Goal: Check status: Check status

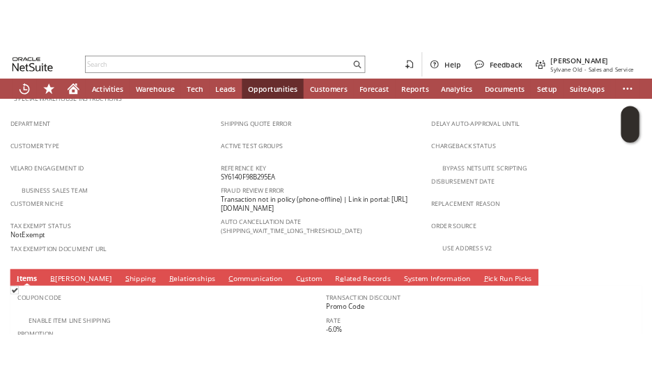
scroll to position [891, 0]
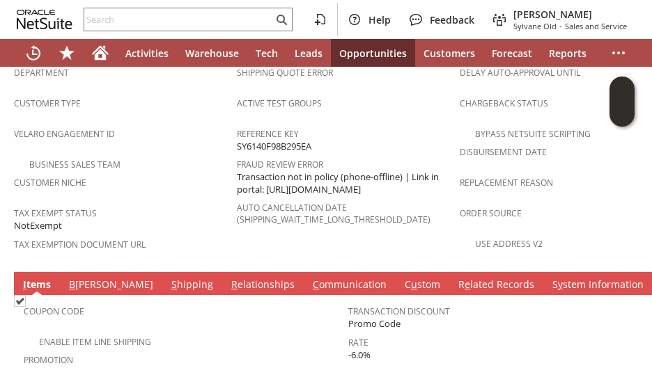
click at [144, 173] on div "Customer Niche" at bounding box center [122, 187] width 216 height 29
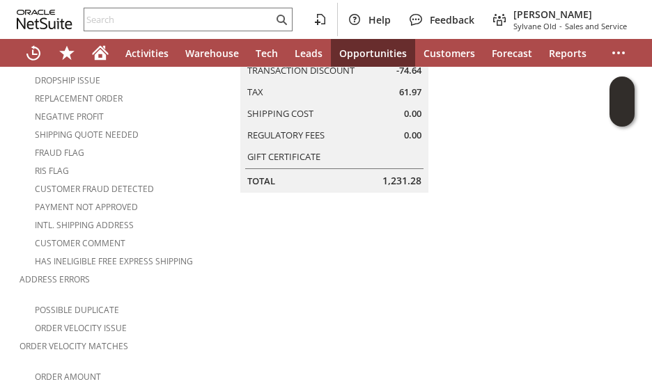
scroll to position [0, 0]
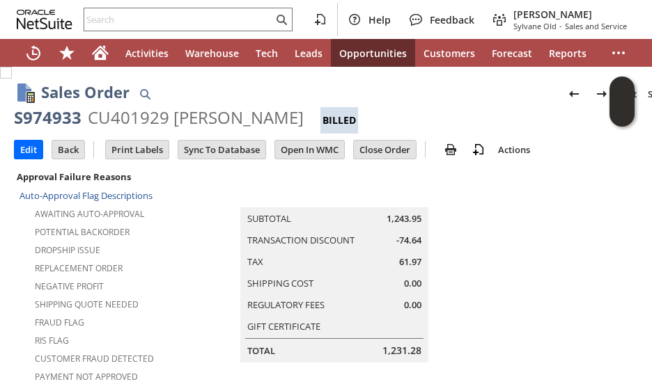
click at [259, 123] on div "CU401929 [PERSON_NAME]" at bounding box center [196, 118] width 216 height 22
copy div "[PERSON_NAME]"
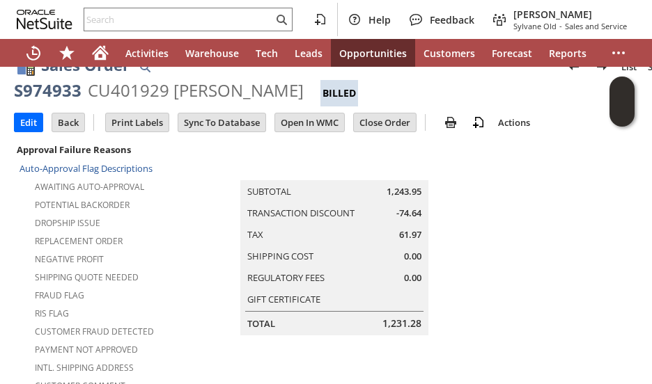
click at [166, 226] on tbody "Auto-Approval Flag Descriptions Awaiting Auto-Approval Potential Backorder Drop…" at bounding box center [127, 361] width 217 height 405
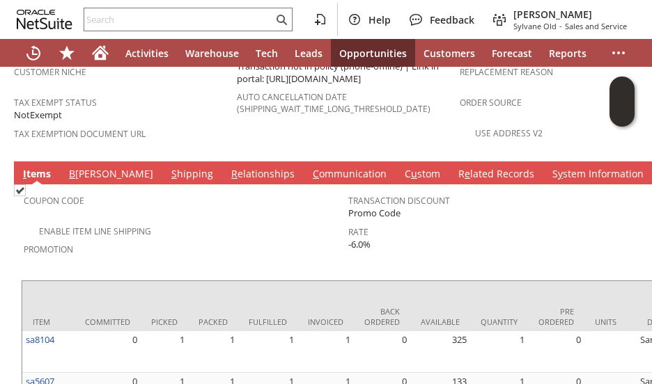
scroll to position [1031, 0]
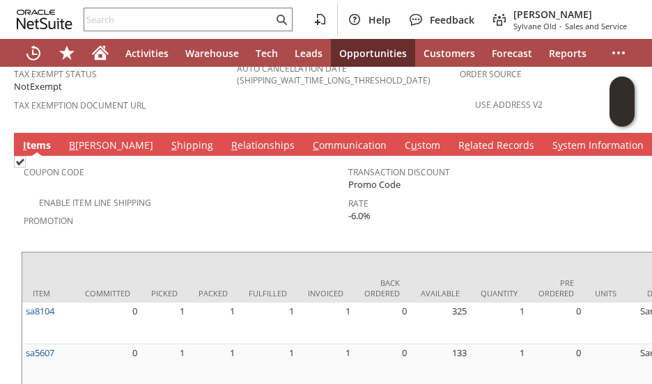
click at [78, 139] on link "B [PERSON_NAME]" at bounding box center [110, 146] width 91 height 15
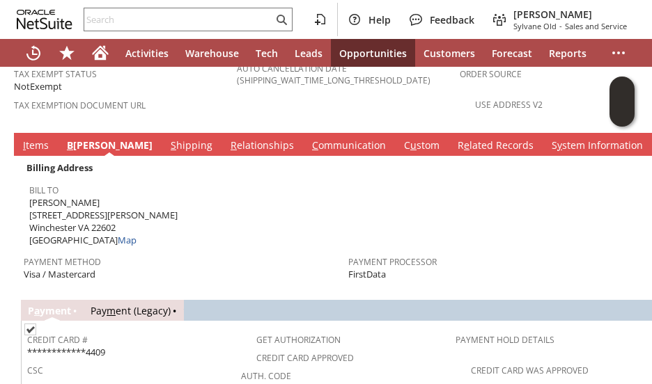
click at [171, 180] on div "Bill To [PERSON_NAME] [STREET_ADDRESS][PERSON_NAME] [GEOGRAPHIC_DATA] [GEOGRAPH…" at bounding box center [185, 213] width 312 height 67
click at [82, 196] on span "[PERSON_NAME] [STREET_ADDRESS][PERSON_NAME] [GEOGRAPHIC_DATA] [GEOGRAPHIC_DATA]…" at bounding box center [103, 221] width 148 height 51
copy span "[STREET_ADDRESS][PERSON_NAME]"
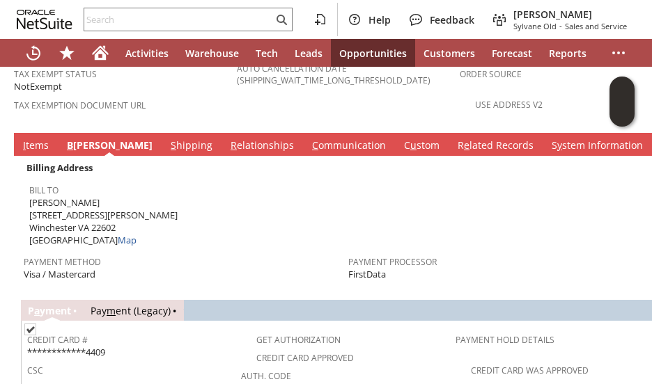
click at [178, 199] on tbody "Billing Address Bill To [PERSON_NAME] [STREET_ADDRESS][PERSON_NAME] [GEOGRAPHIC…" at bounding box center [348, 221] width 649 height 125
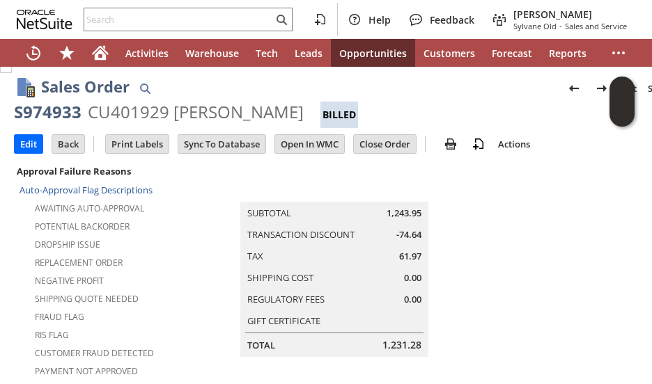
scroll to position [0, 0]
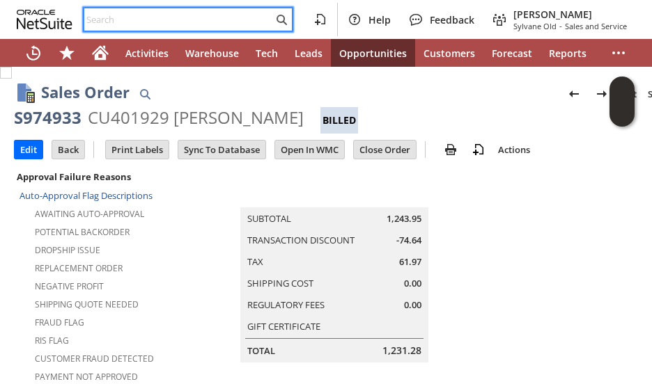
click at [182, 22] on input "text" at bounding box center [178, 19] width 189 height 17
paste input "SC1092"
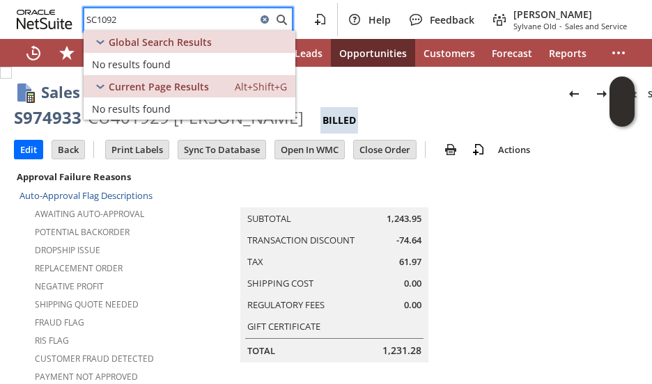
type input "SC1092"
